Goal: Task Accomplishment & Management: Manage account settings

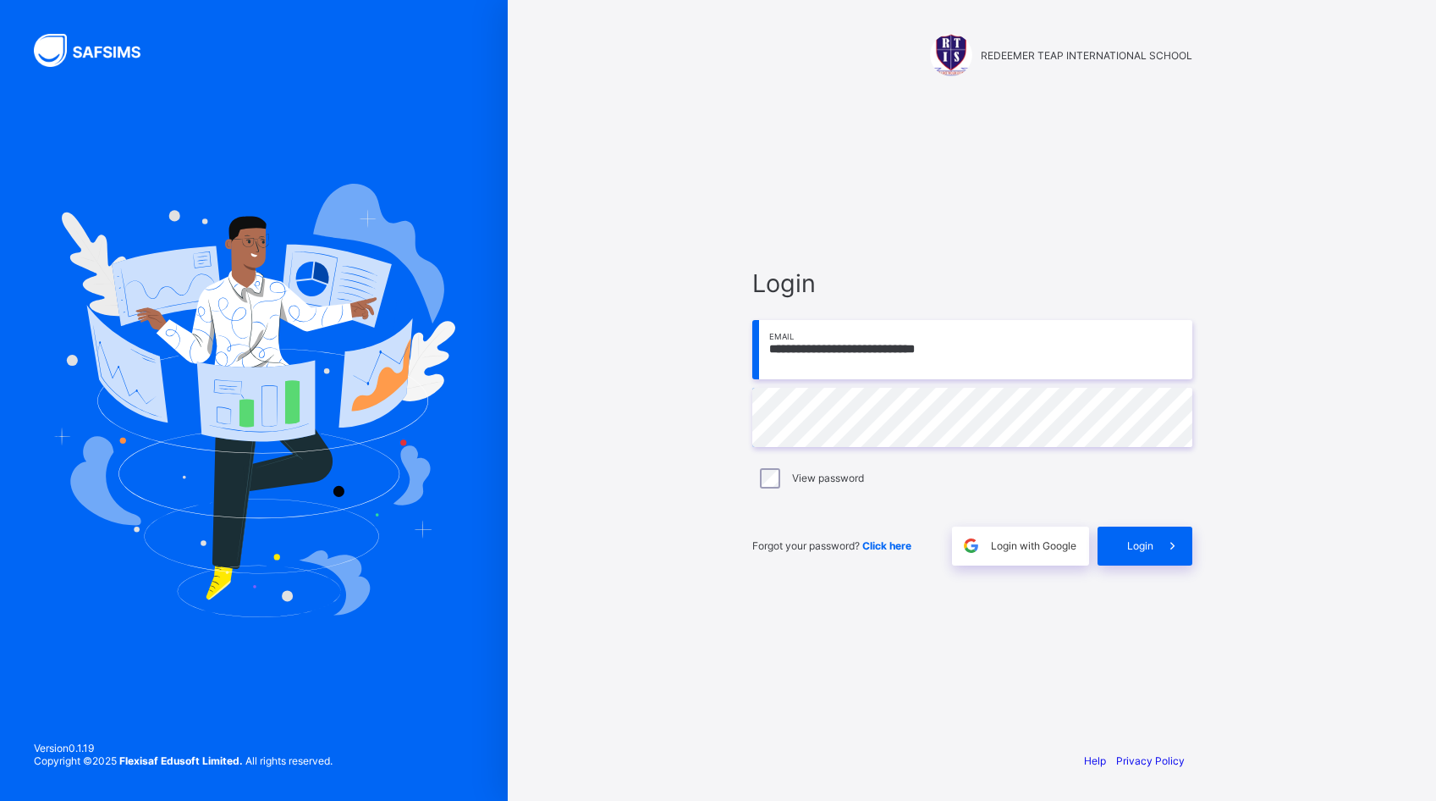
click at [1147, 553] on div "Login" at bounding box center [1145, 545] width 95 height 39
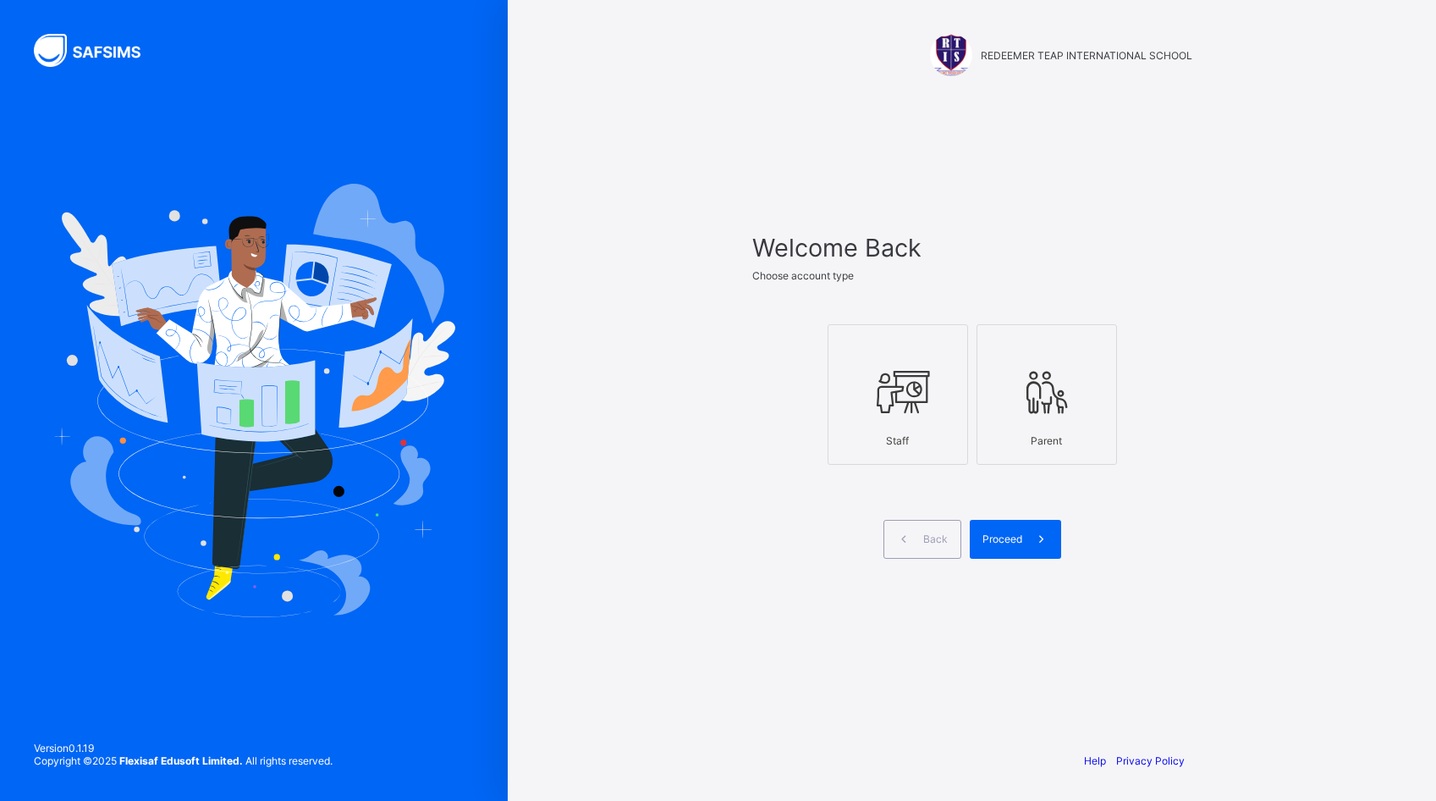
click at [940, 443] on div "Staff" at bounding box center [898, 441] width 122 height 30
click at [1033, 543] on icon at bounding box center [1042, 539] width 18 height 16
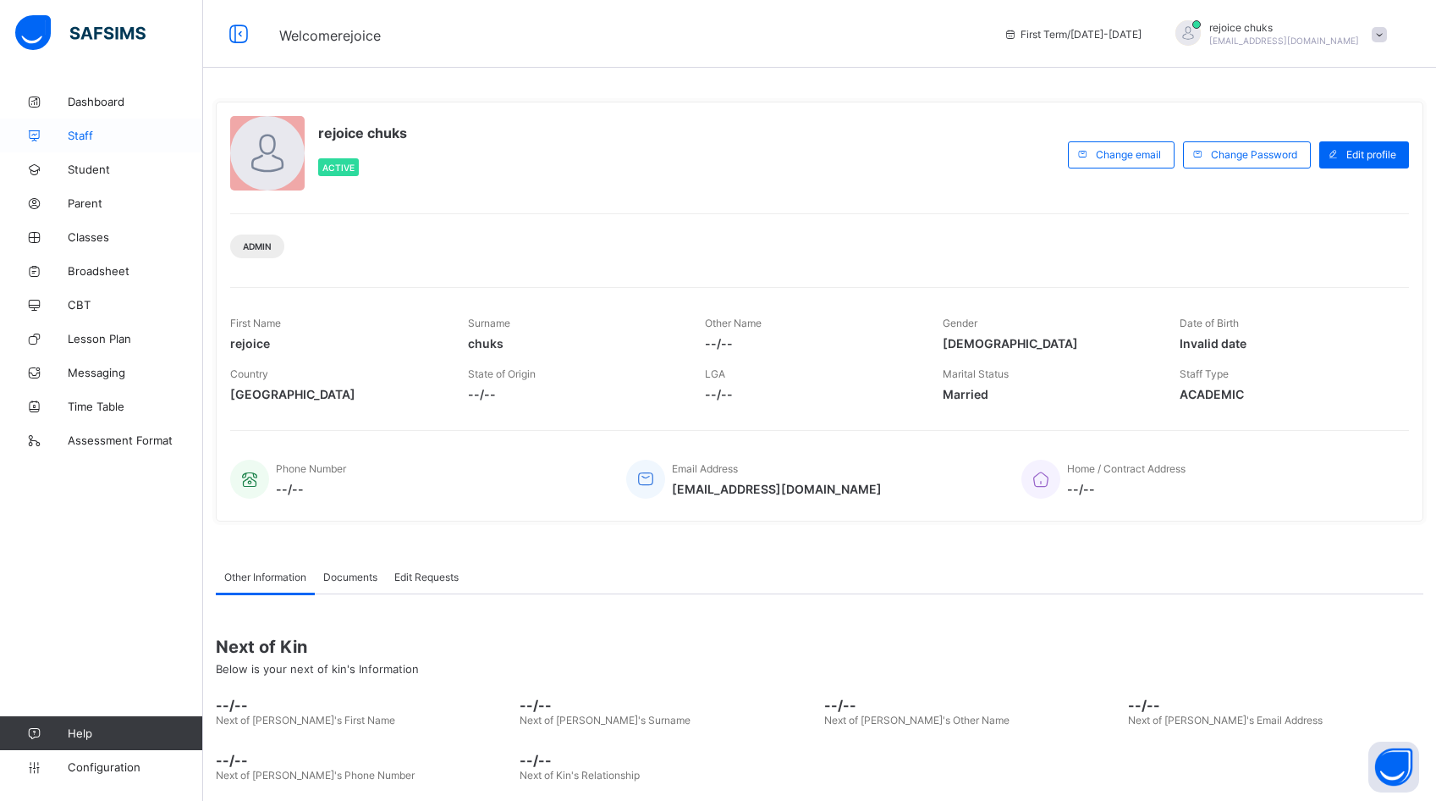
click at [86, 137] on span "Staff" at bounding box center [135, 136] width 135 height 14
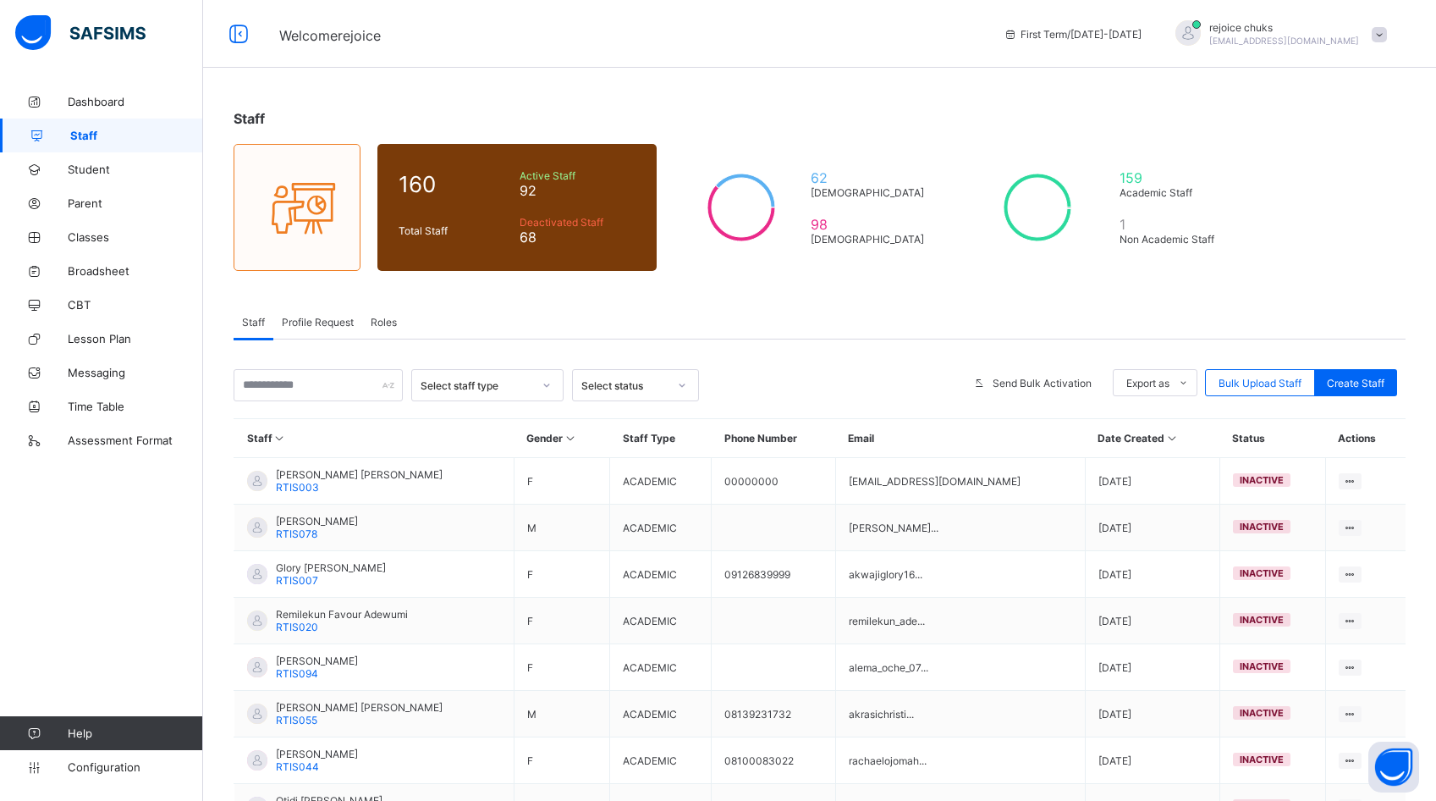
click at [1379, 27] on span at bounding box center [1379, 34] width 15 height 15
click at [1315, 266] on span "Logout" at bounding box center [1332, 261] width 112 height 19
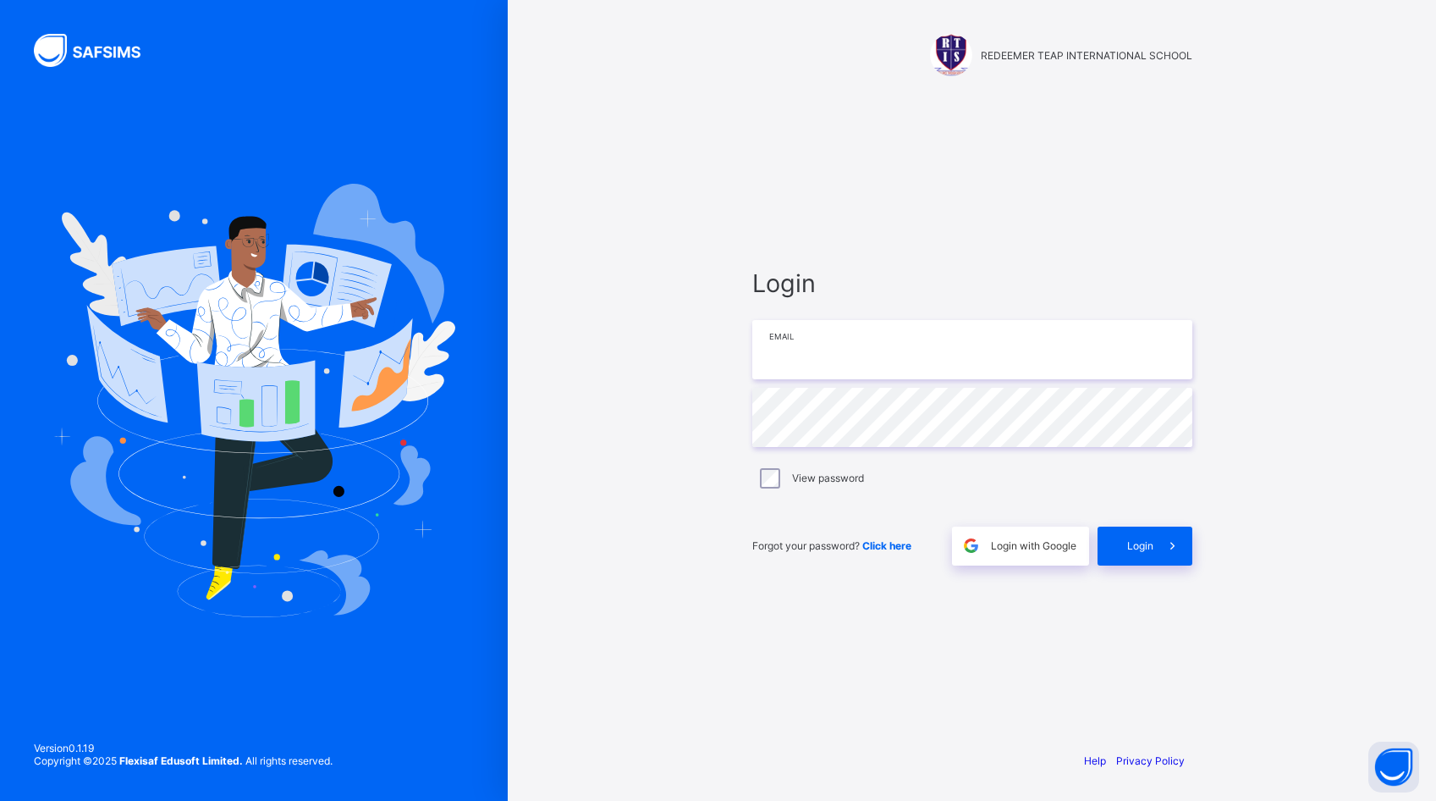
type input "**********"
